Goal: Task Accomplishment & Management: Complete application form

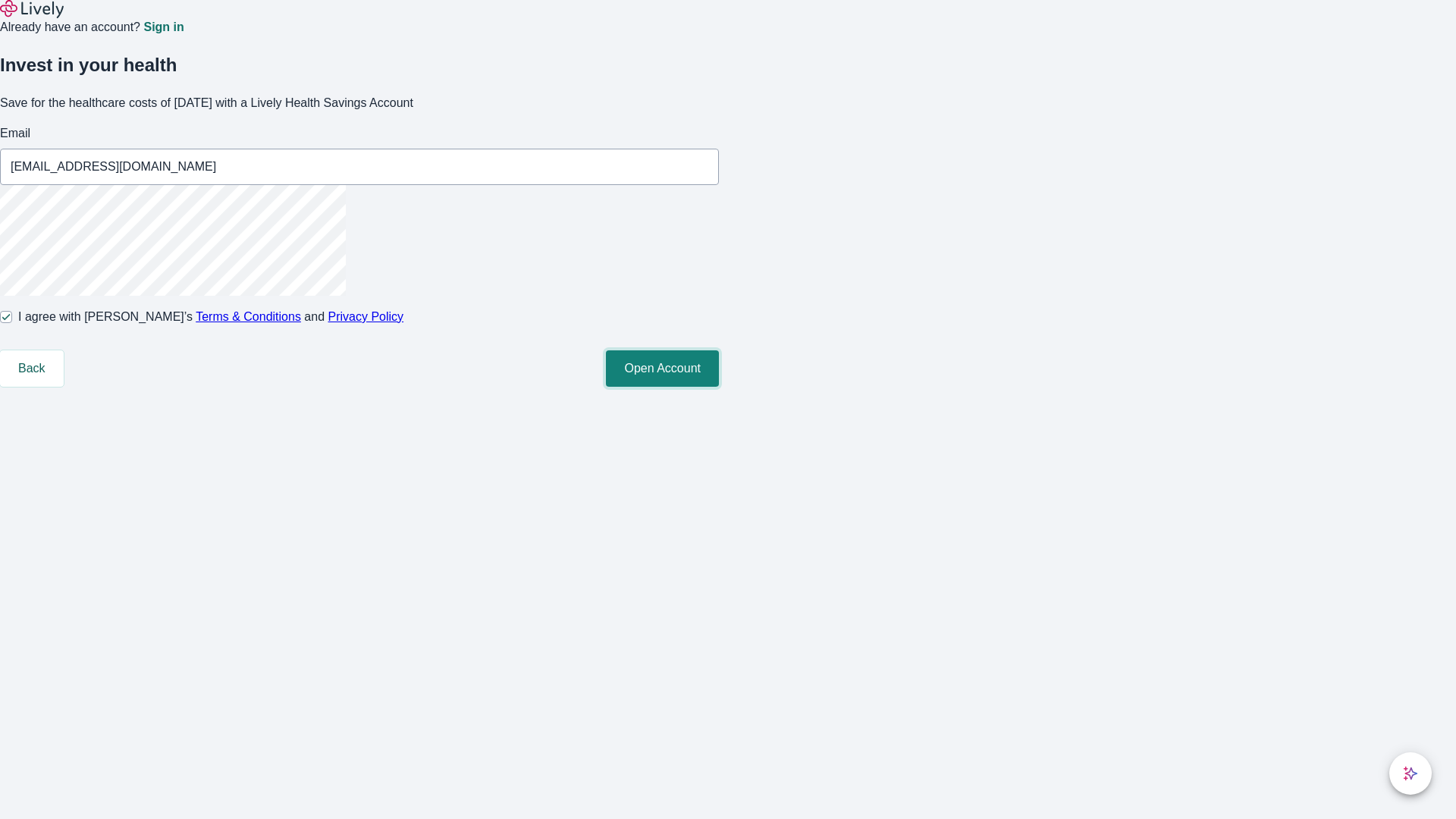
click at [719, 387] on button "Open Account" at bounding box center [662, 369] width 113 height 36
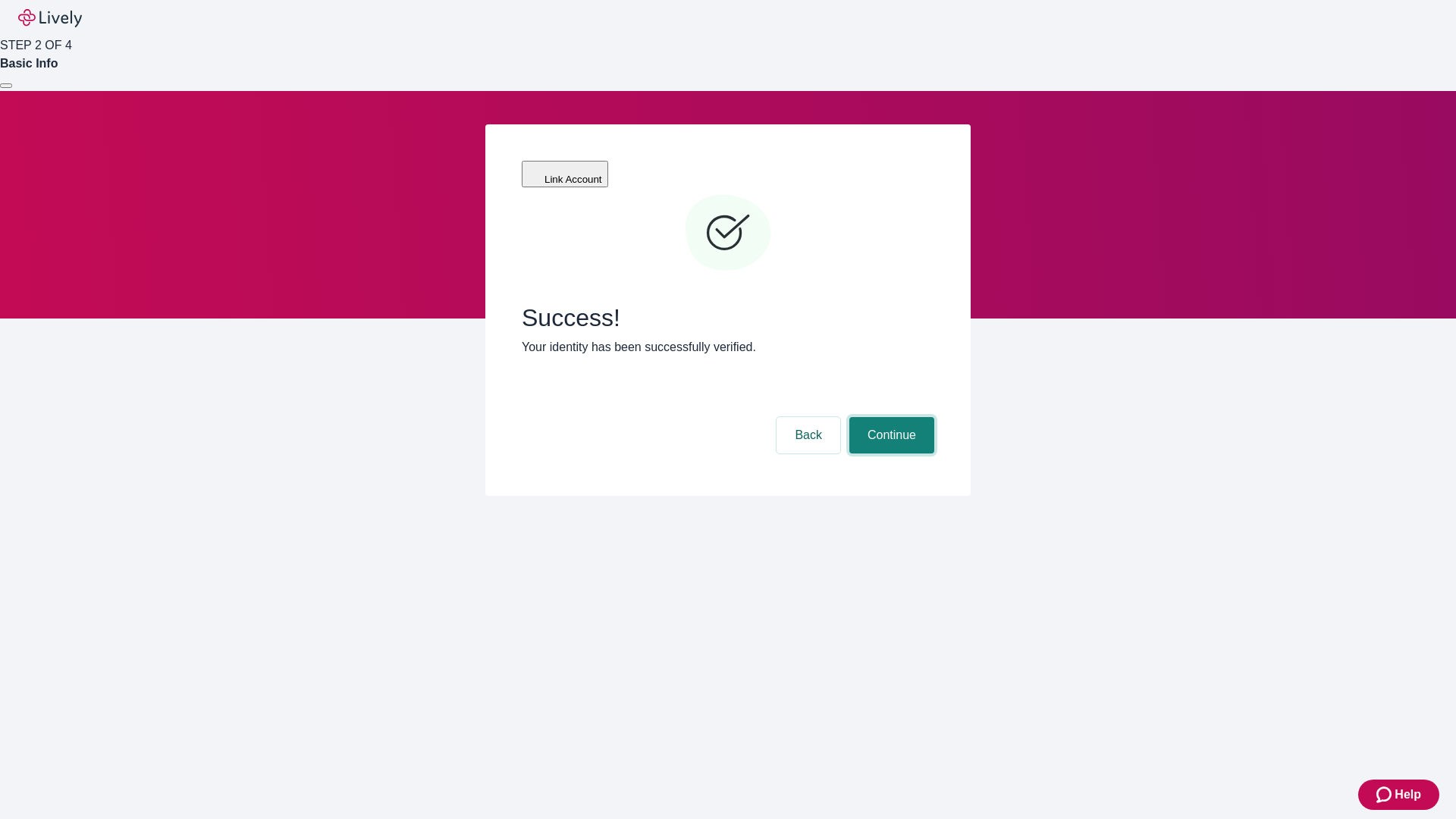
click at [890, 417] on button "Continue" at bounding box center [892, 435] width 85 height 36
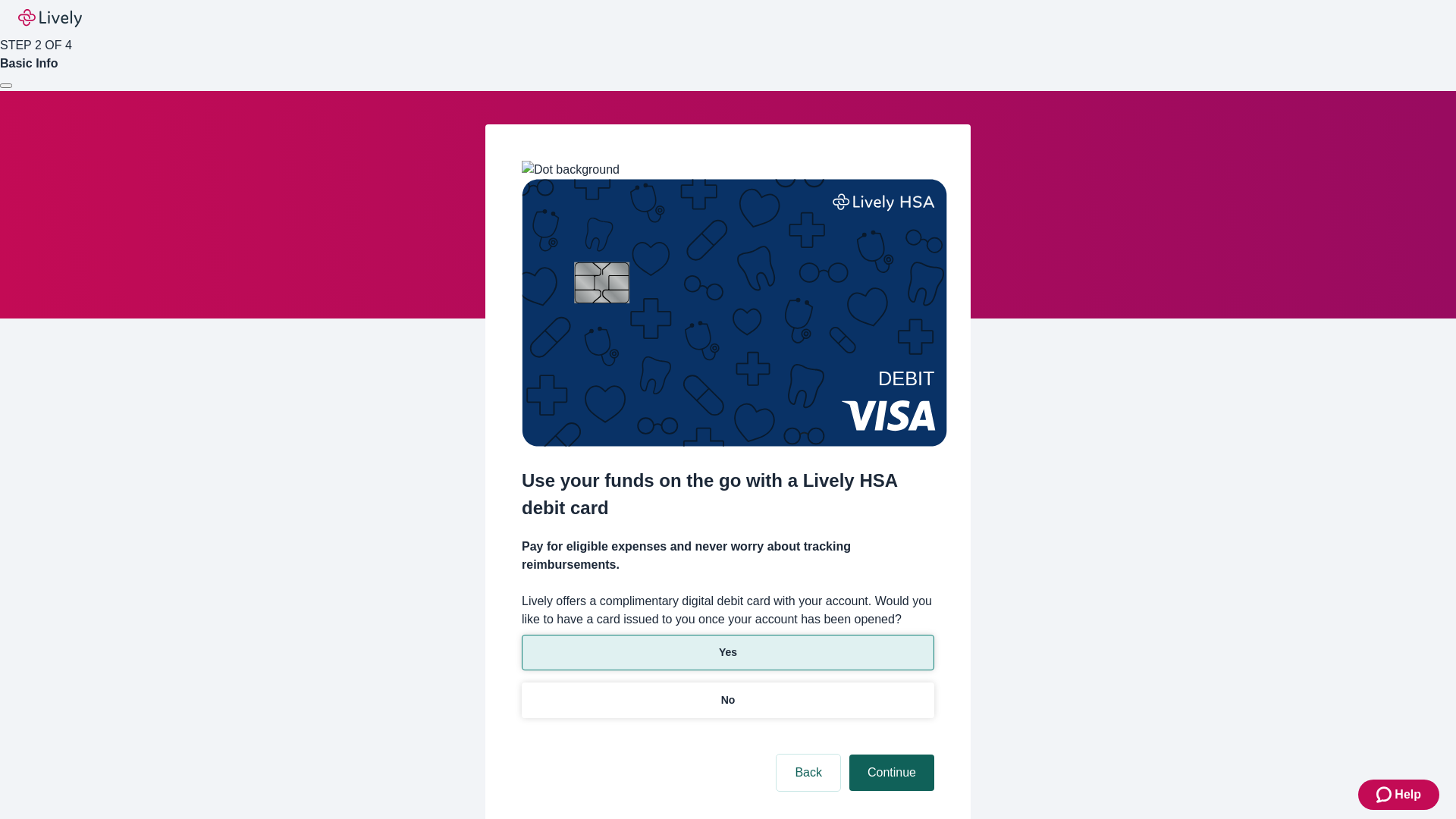
click at [728, 693] on p "No" at bounding box center [728, 700] width 14 height 16
click at [890, 755] on button "Continue" at bounding box center [892, 773] width 85 height 36
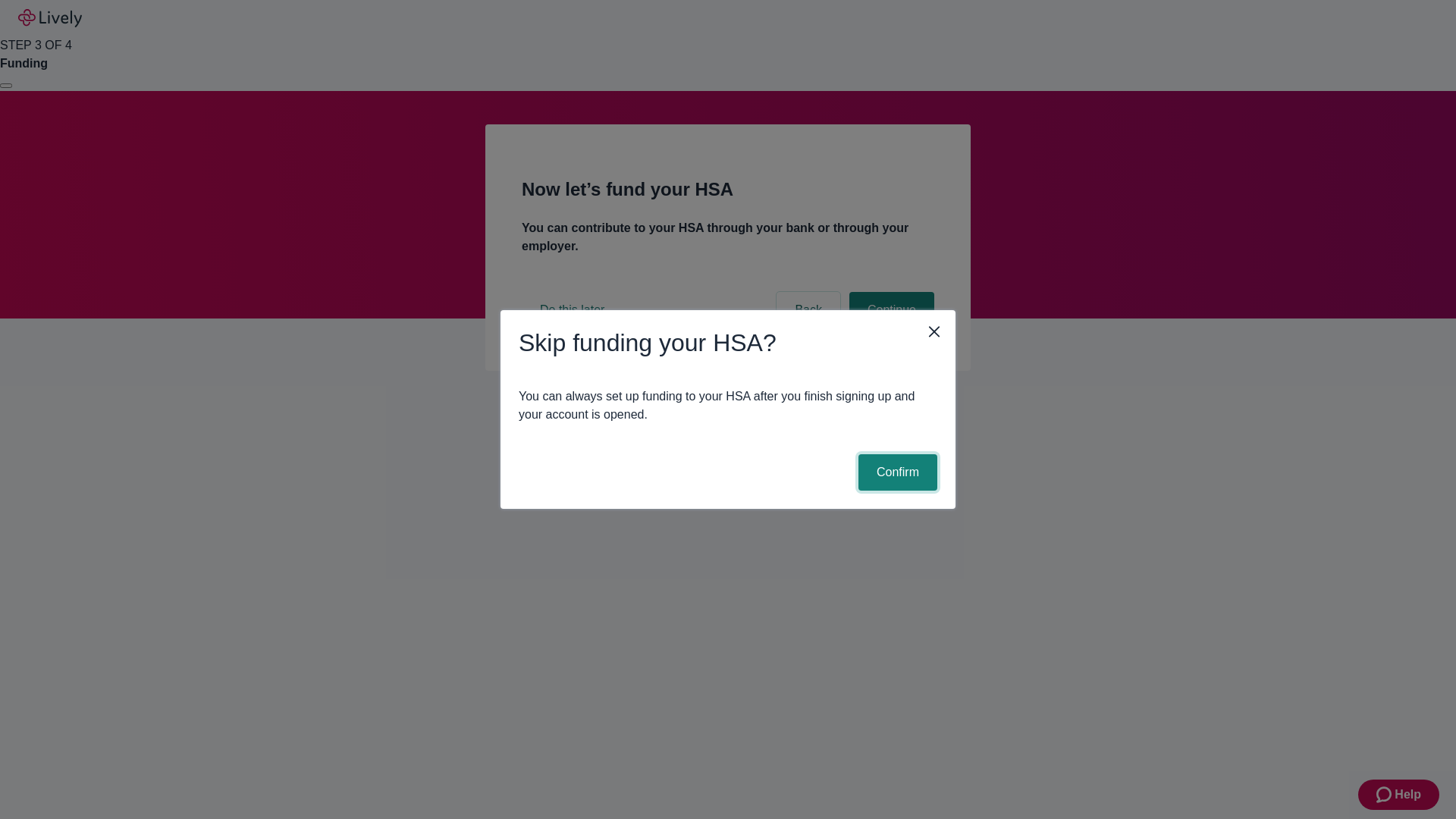
click at [896, 472] on button "Confirm" at bounding box center [897, 472] width 79 height 36
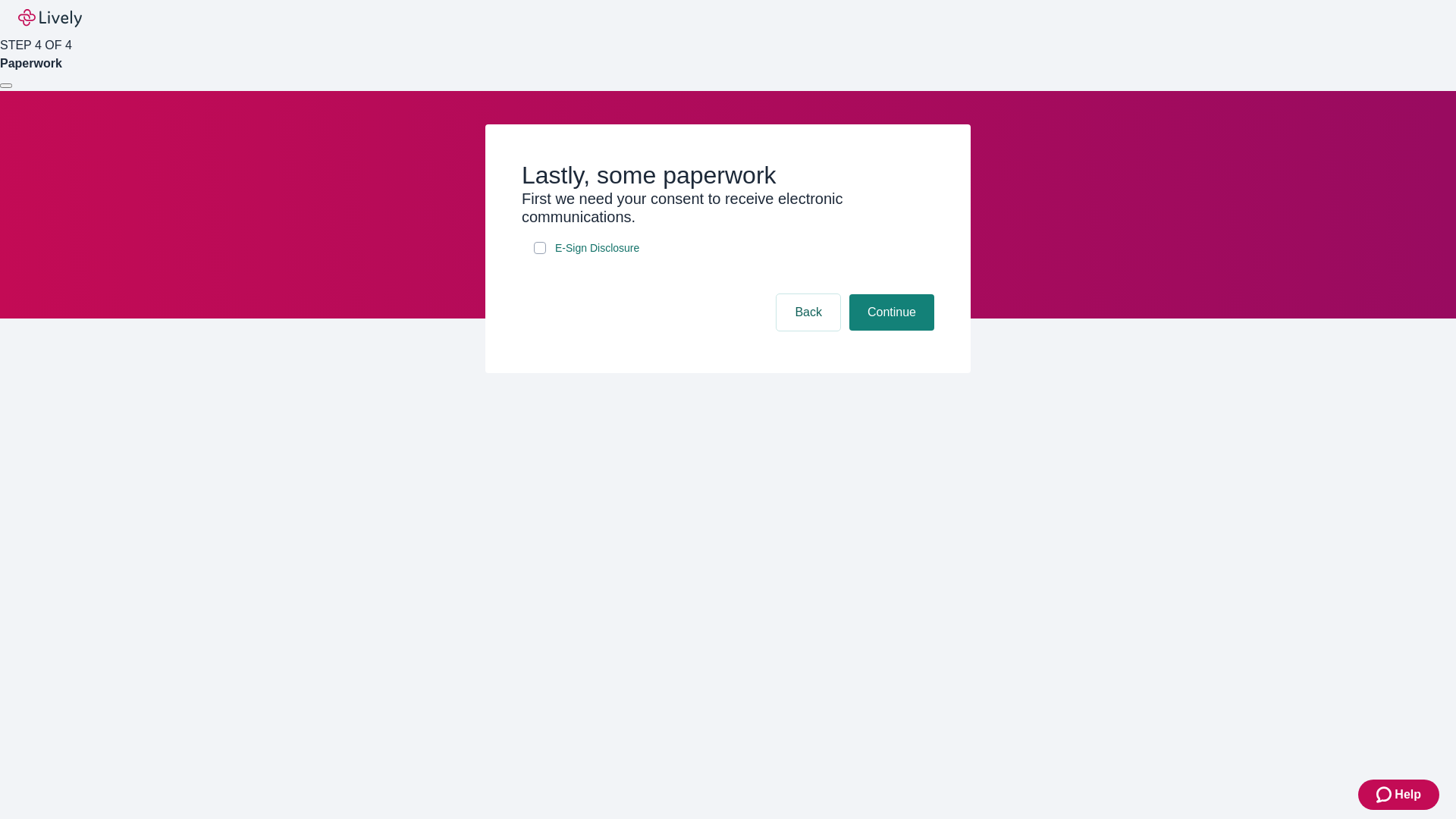
click at [540, 254] on input "E-Sign Disclosure" at bounding box center [539, 248] width 12 height 12
checkbox input "true"
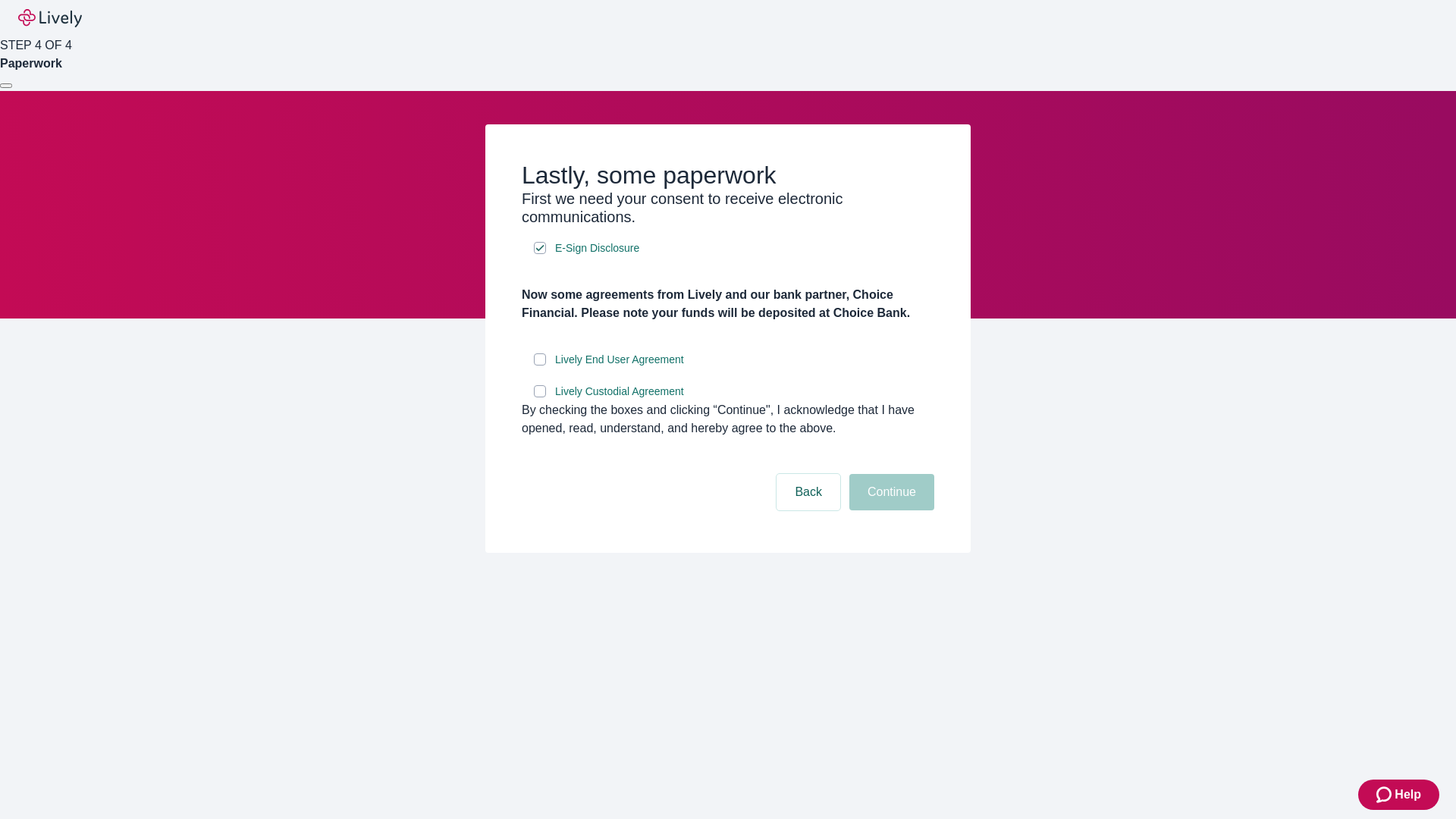
click at [540, 366] on input "Lively End User Agreement" at bounding box center [539, 359] width 12 height 12
checkbox input "true"
click at [540, 398] on input "Lively Custodial Agreement" at bounding box center [539, 391] width 12 height 12
checkbox input "true"
click at [890, 511] on button "Continue" at bounding box center [892, 492] width 85 height 36
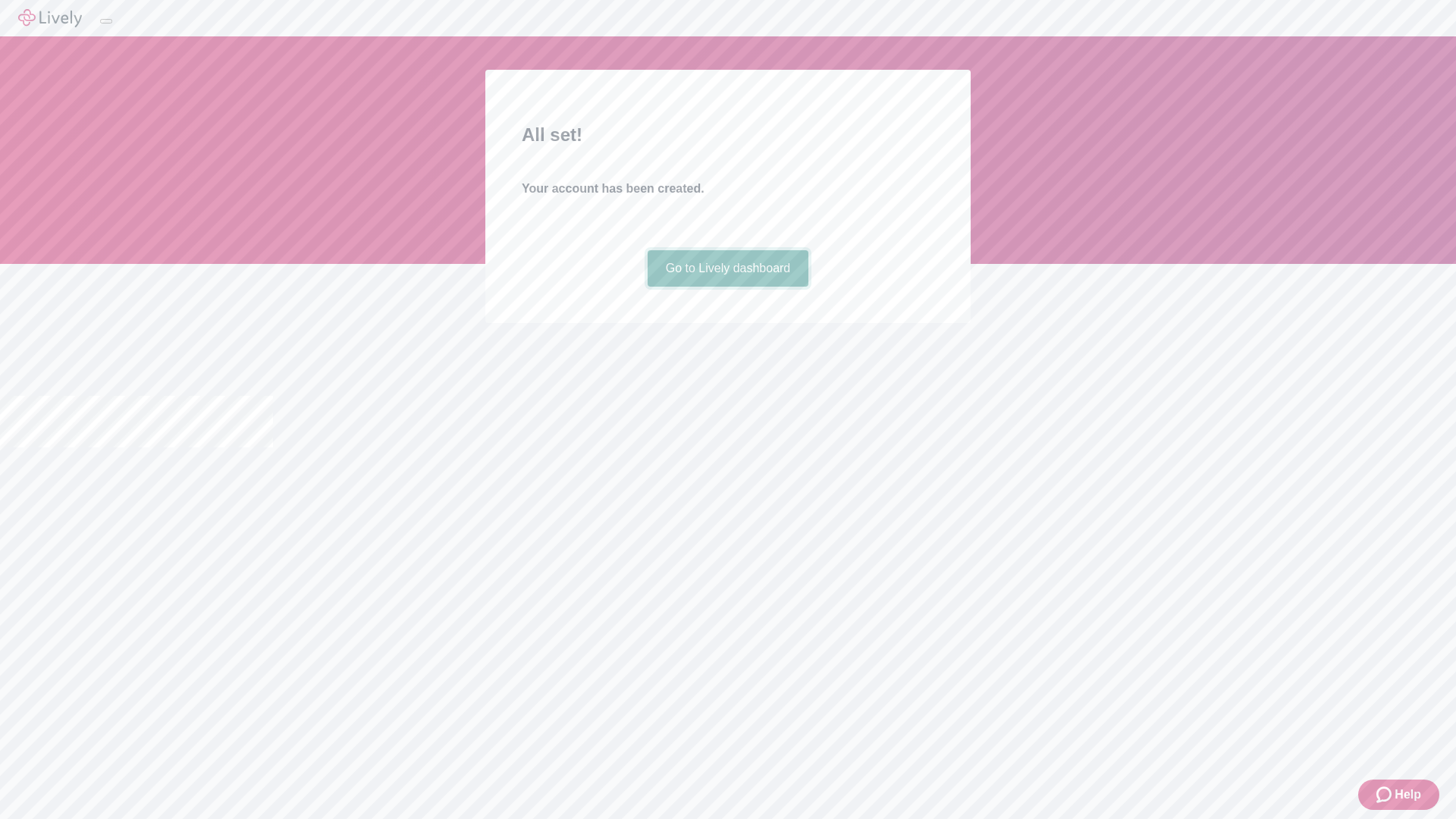
click at [728, 287] on link "Go to Lively dashboard" at bounding box center [728, 269] width 162 height 36
